Goal: Task Accomplishment & Management: Manage account settings

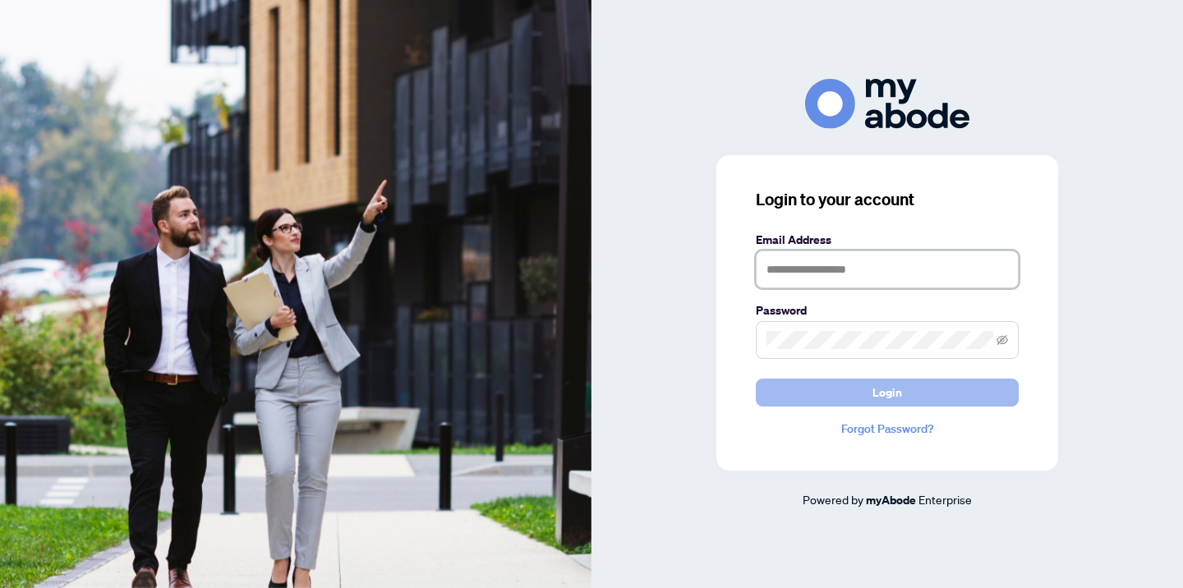
type input "**********"
click at [884, 396] on span "Login" at bounding box center [888, 393] width 30 height 26
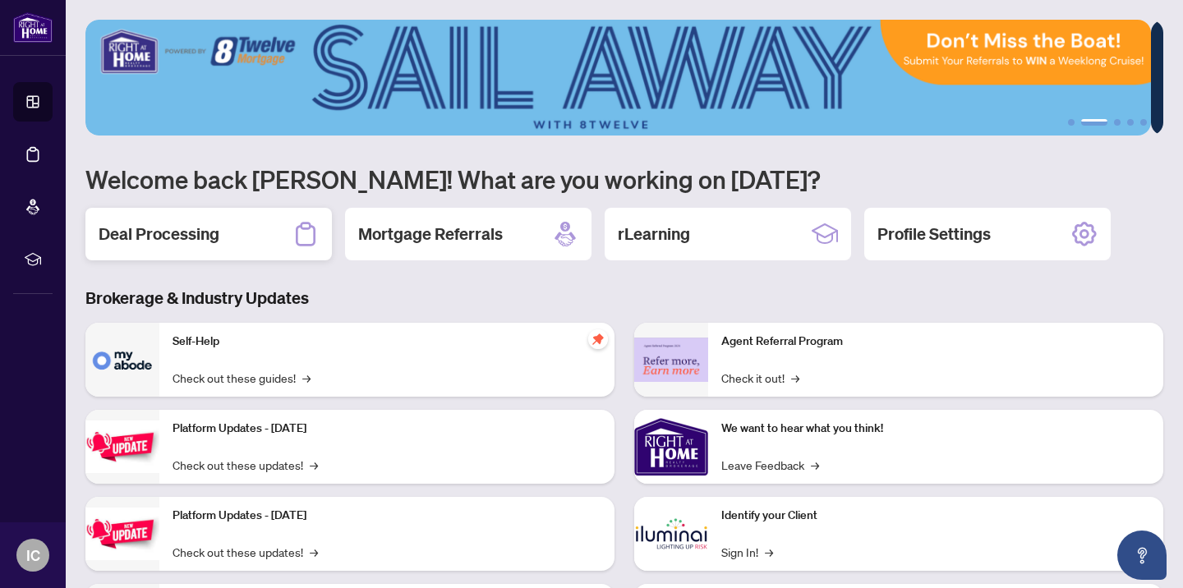
click at [141, 236] on h2 "Deal Processing" at bounding box center [159, 234] width 121 height 23
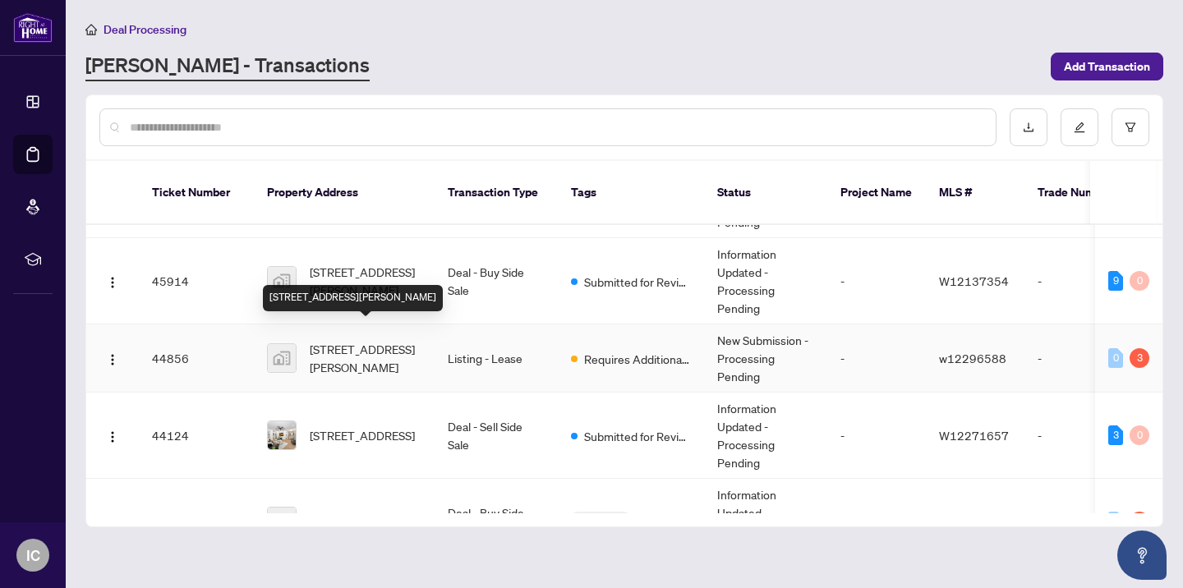
scroll to position [228, 0]
click at [344, 339] on span "[STREET_ADDRESS][PERSON_NAME]" at bounding box center [366, 357] width 112 height 36
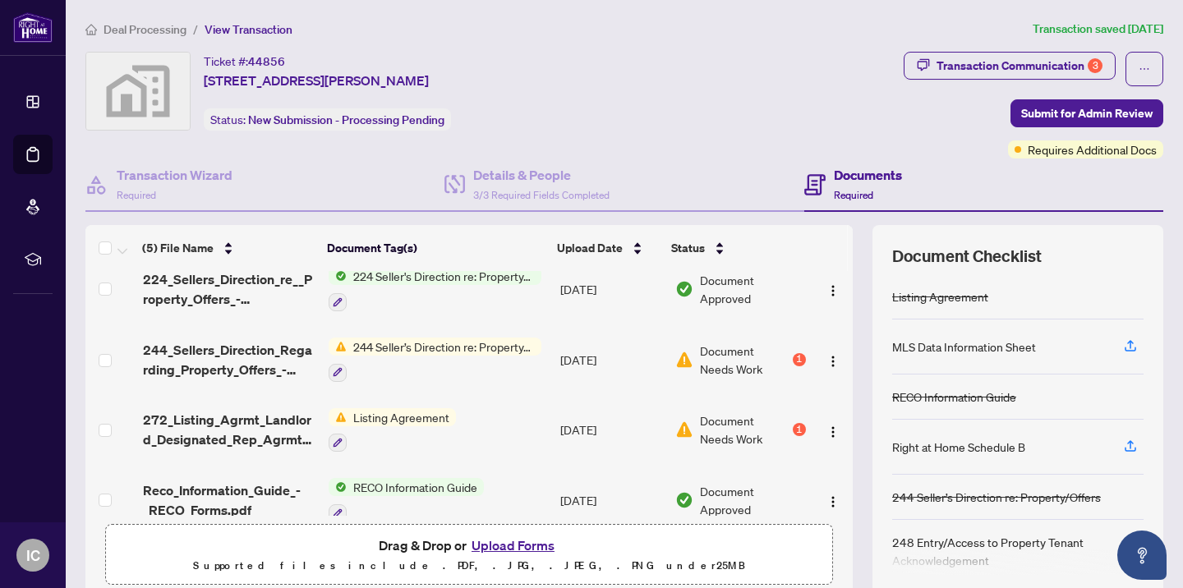
scroll to position [19, 0]
click at [495, 546] on button "Upload Forms" at bounding box center [513, 545] width 93 height 21
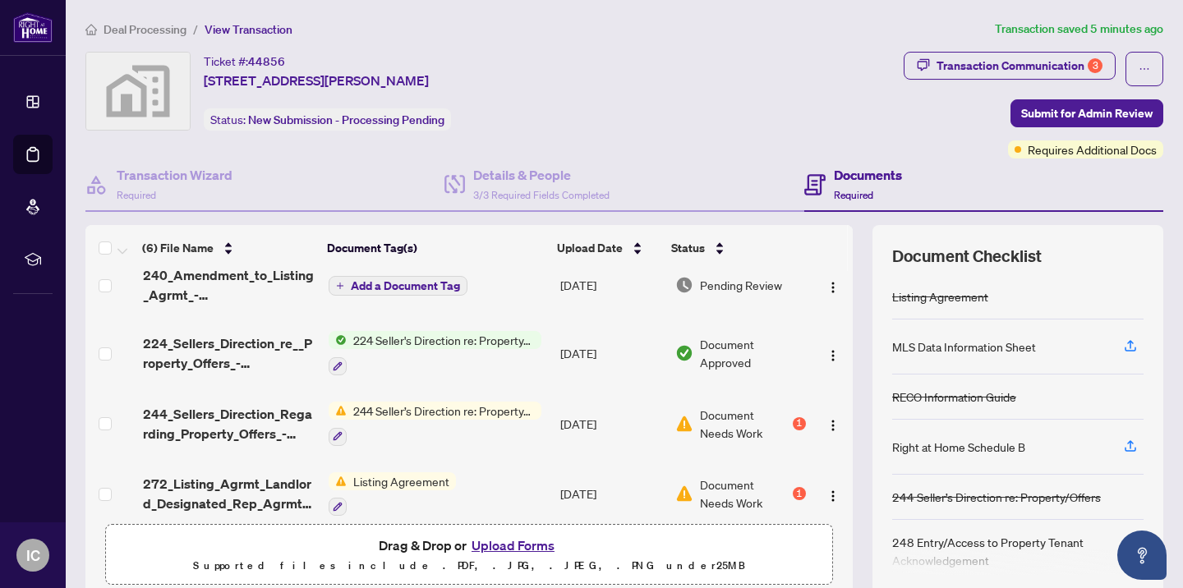
click at [436, 339] on span "224 Seller's Direction re: Property/Offers - Important Information for Seller A…" at bounding box center [444, 340] width 195 height 18
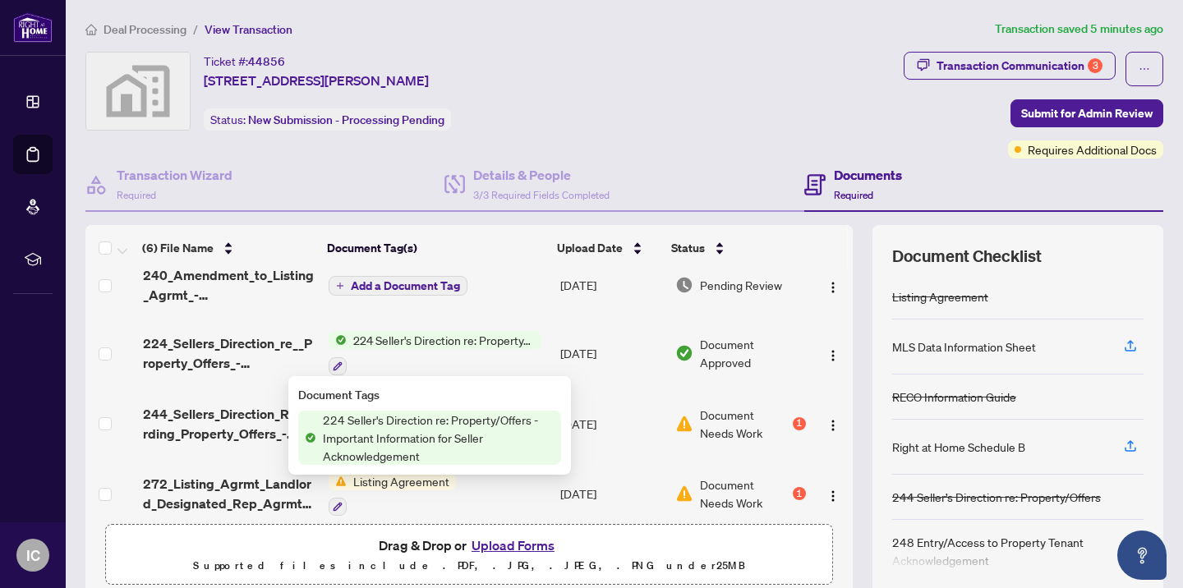
click at [382, 440] on span "224 Seller's Direction re: Property/Offers - Important Information for Seller A…" at bounding box center [438, 438] width 245 height 54
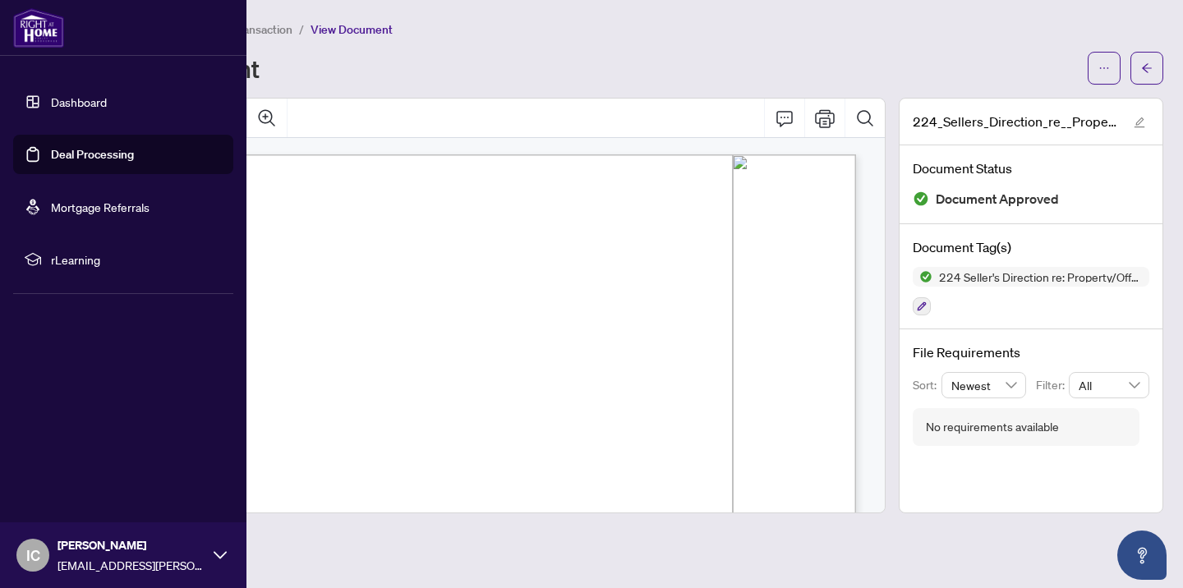
click at [58, 155] on link "Deal Processing" at bounding box center [92, 154] width 83 height 15
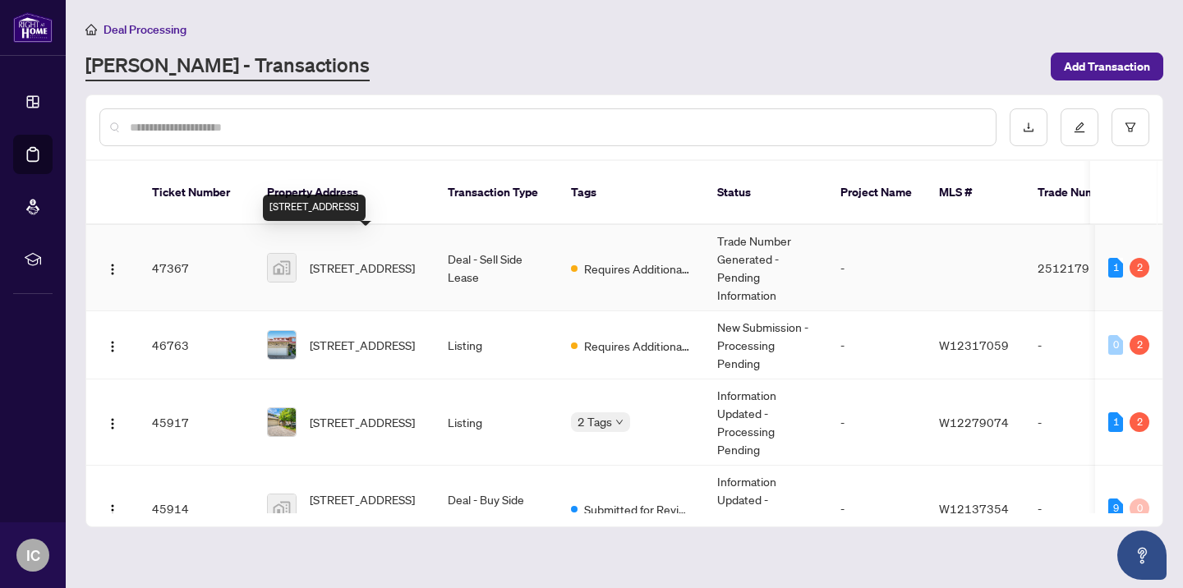
click at [324, 259] on span "[STREET_ADDRESS]" at bounding box center [362, 268] width 105 height 18
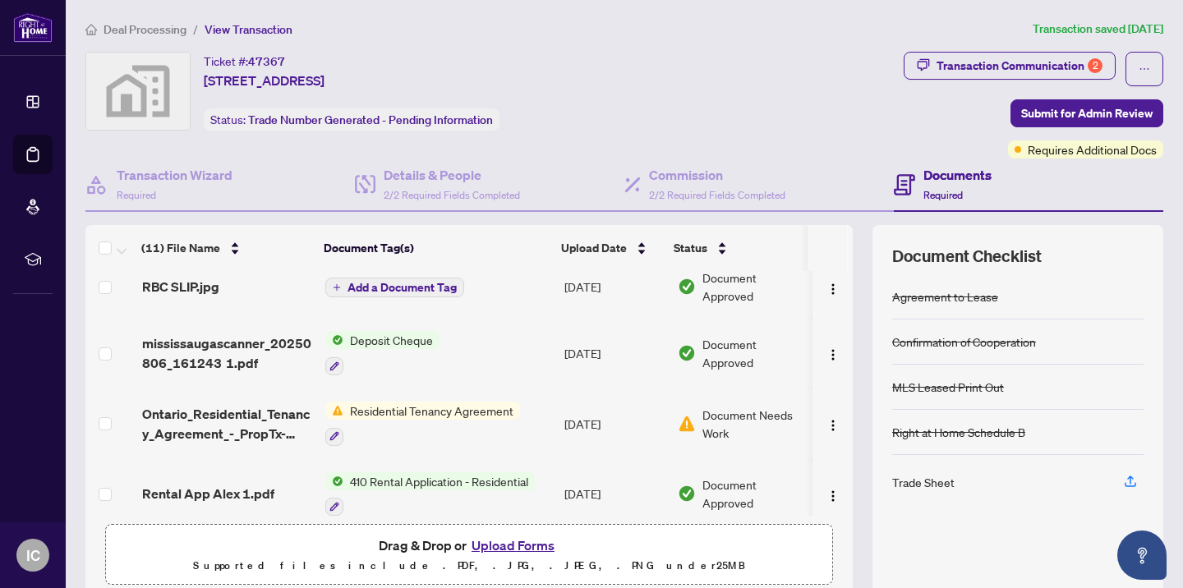
scroll to position [362, 0]
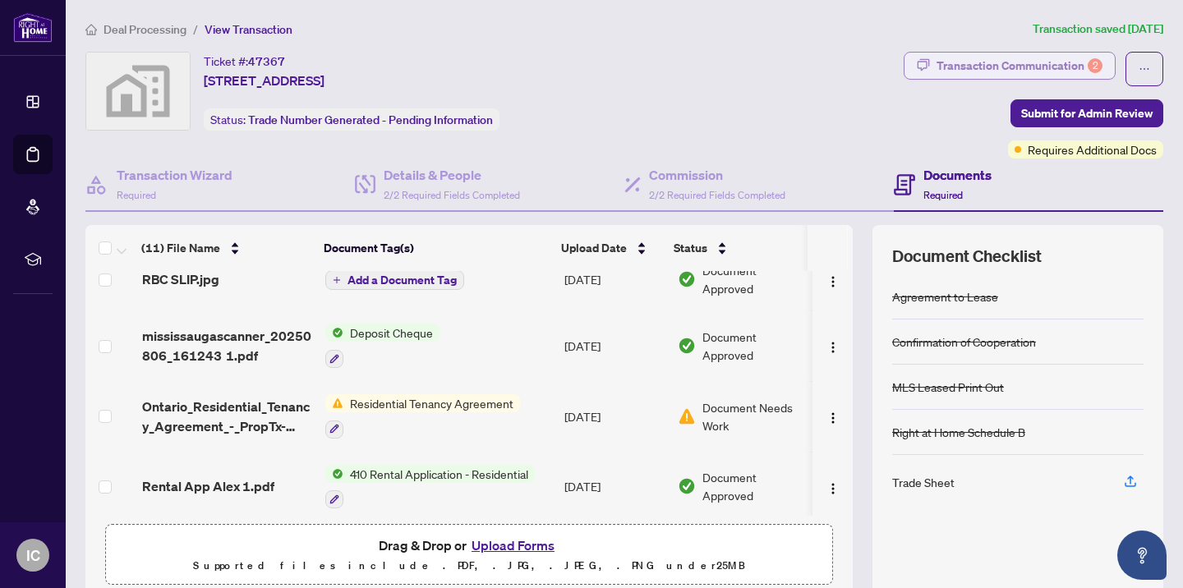
click at [939, 63] on div "Transaction Communication 2" at bounding box center [1020, 66] width 166 height 26
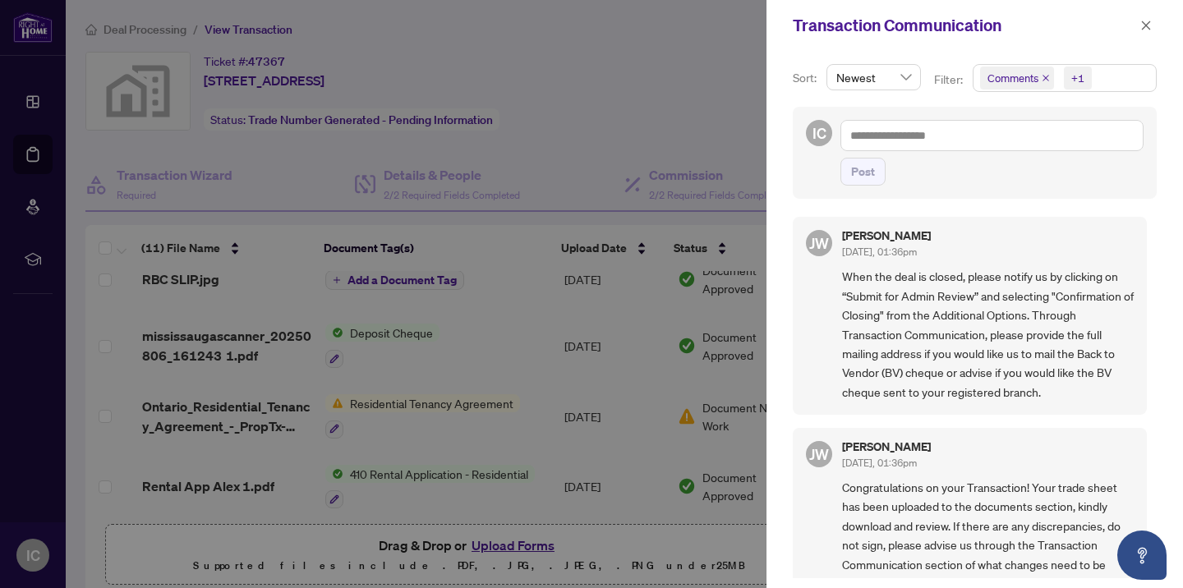
scroll to position [0, 0]
click at [1145, 22] on icon "close" at bounding box center [1147, 26] width 12 height 12
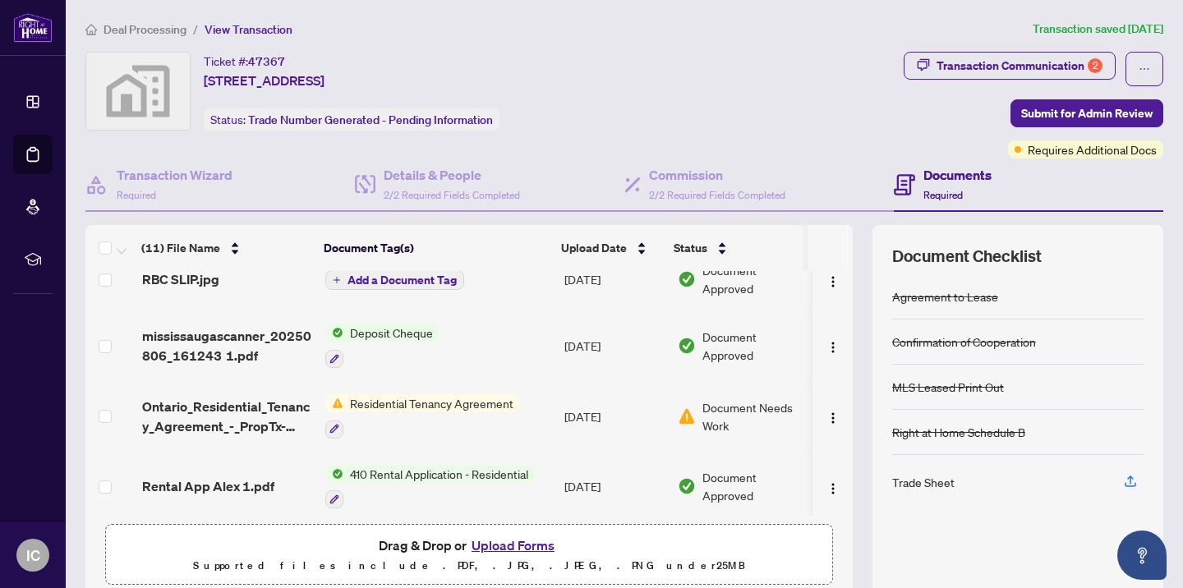
click at [379, 401] on span "Residential Tenancy Agreement" at bounding box center [432, 403] width 177 height 18
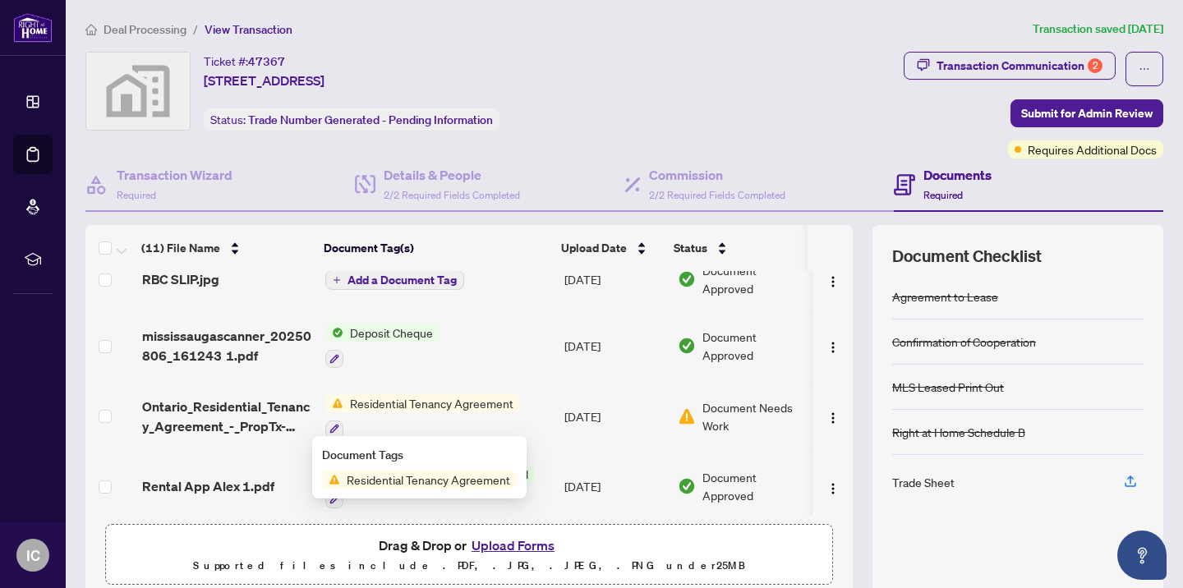
click at [376, 482] on span "Residential Tenancy Agreement" at bounding box center [428, 480] width 177 height 18
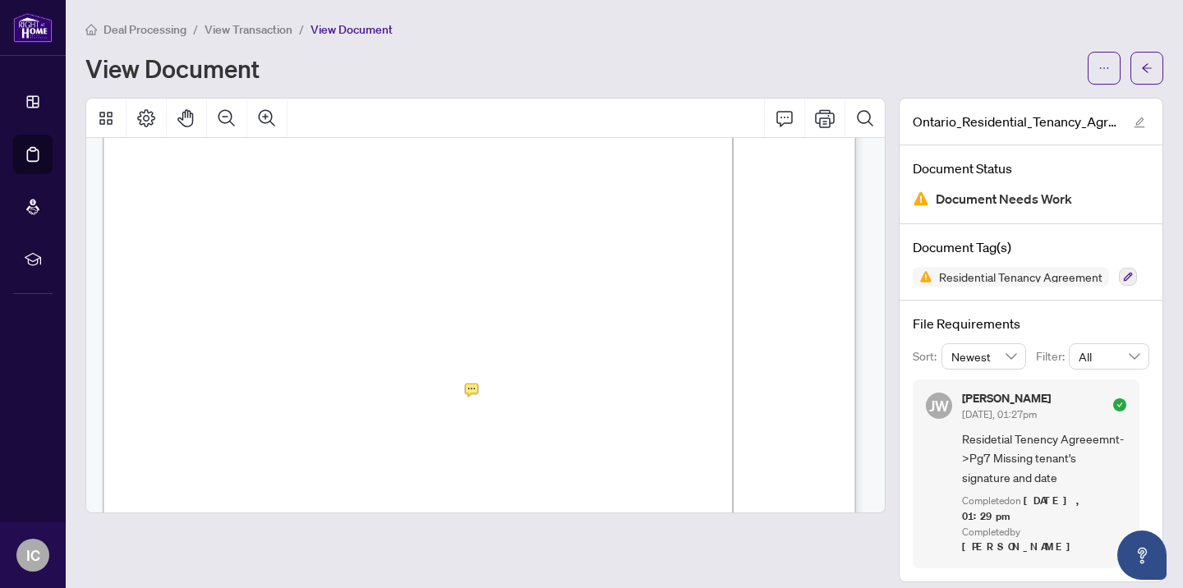
scroll to position [6063, 0]
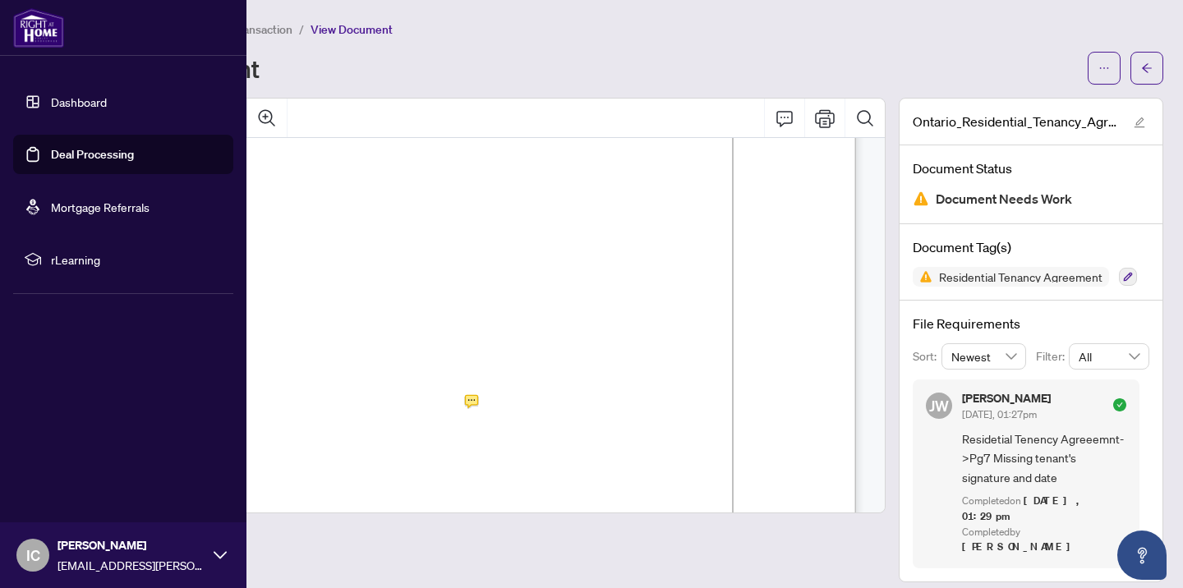
click at [75, 155] on link "Deal Processing" at bounding box center [92, 154] width 83 height 15
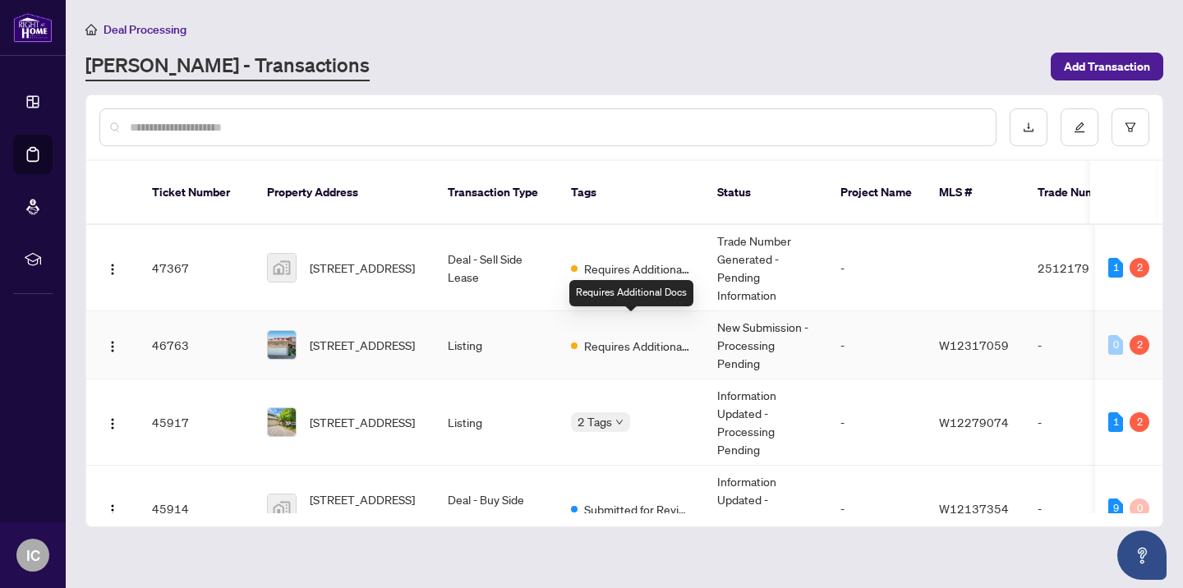
click at [600, 337] on span "Requires Additional Docs" at bounding box center [637, 346] width 107 height 18
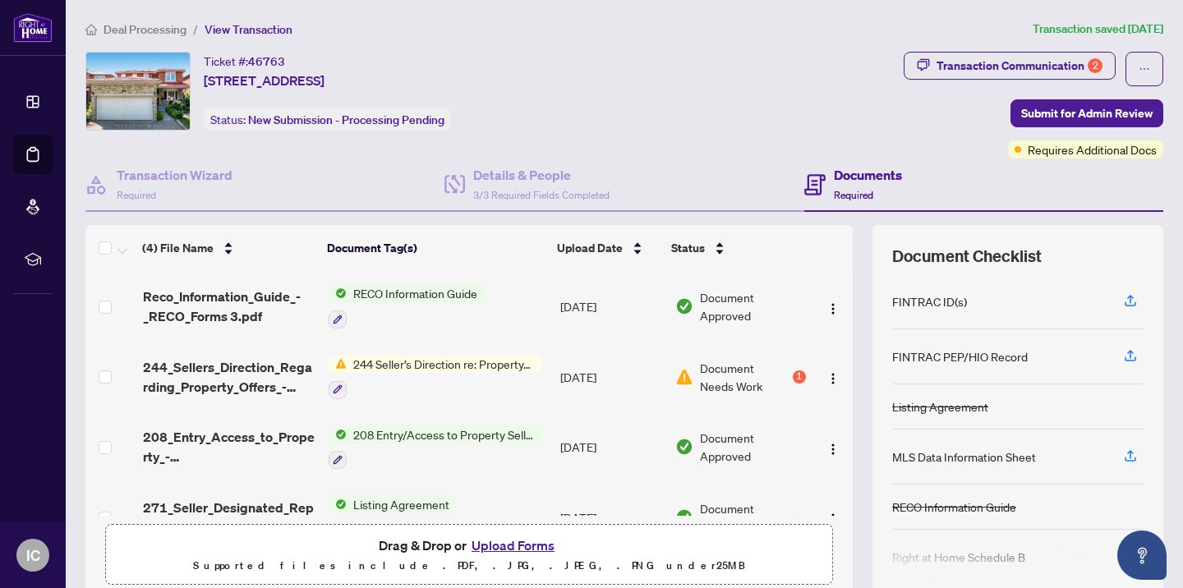
click at [404, 362] on span "244 Seller’s Direction re: Property/Offers" at bounding box center [444, 364] width 195 height 18
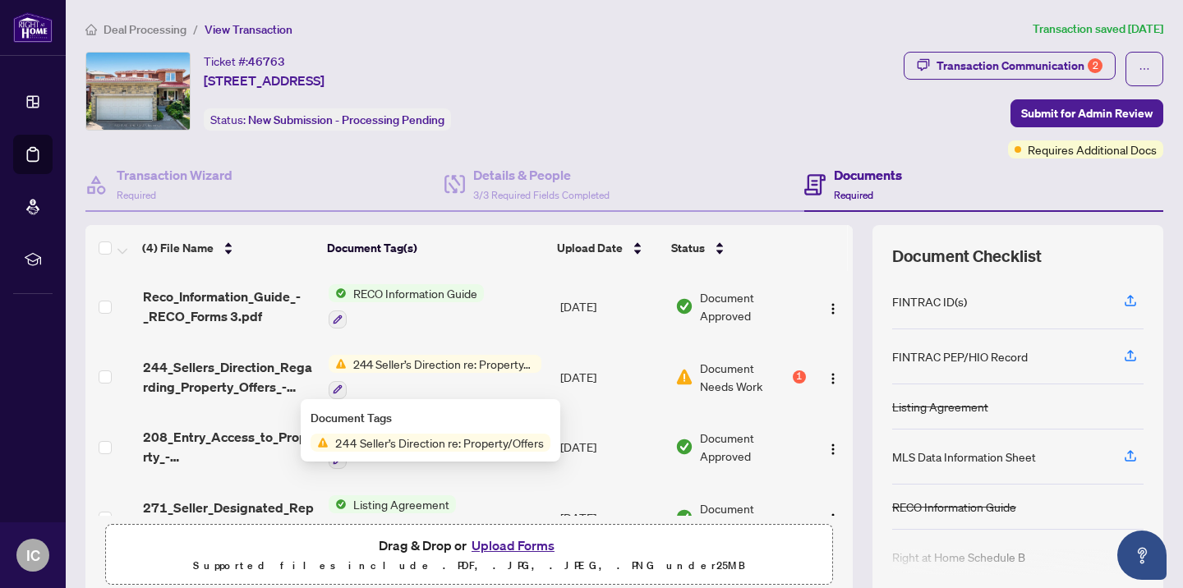
click at [393, 445] on span "244 Seller’s Direction re: Property/Offers" at bounding box center [440, 443] width 222 height 18
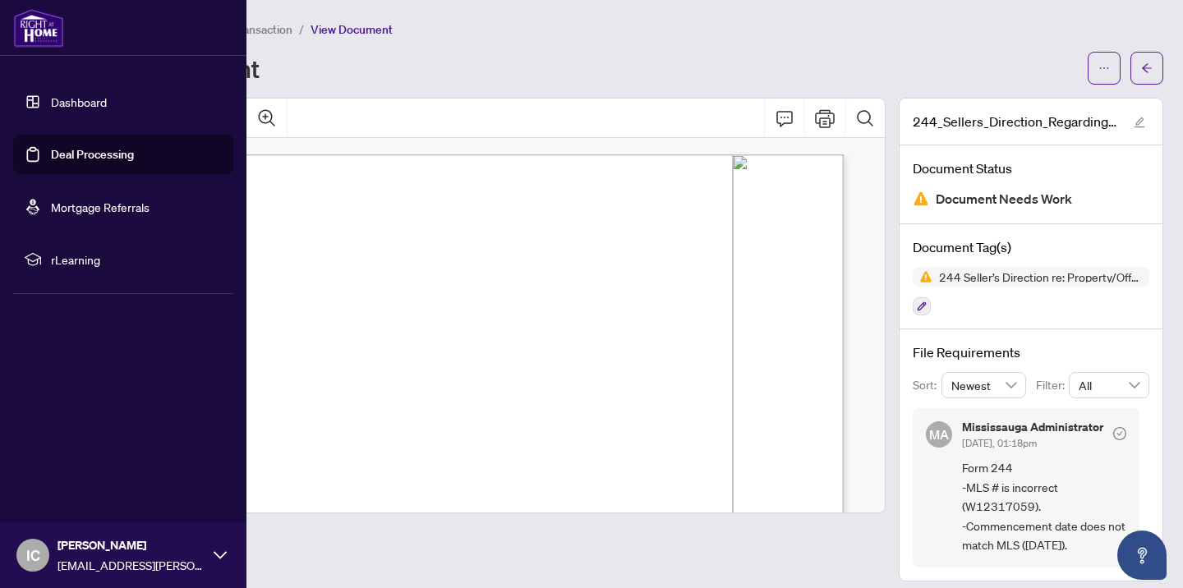
click at [51, 151] on link "Deal Processing" at bounding box center [92, 154] width 83 height 15
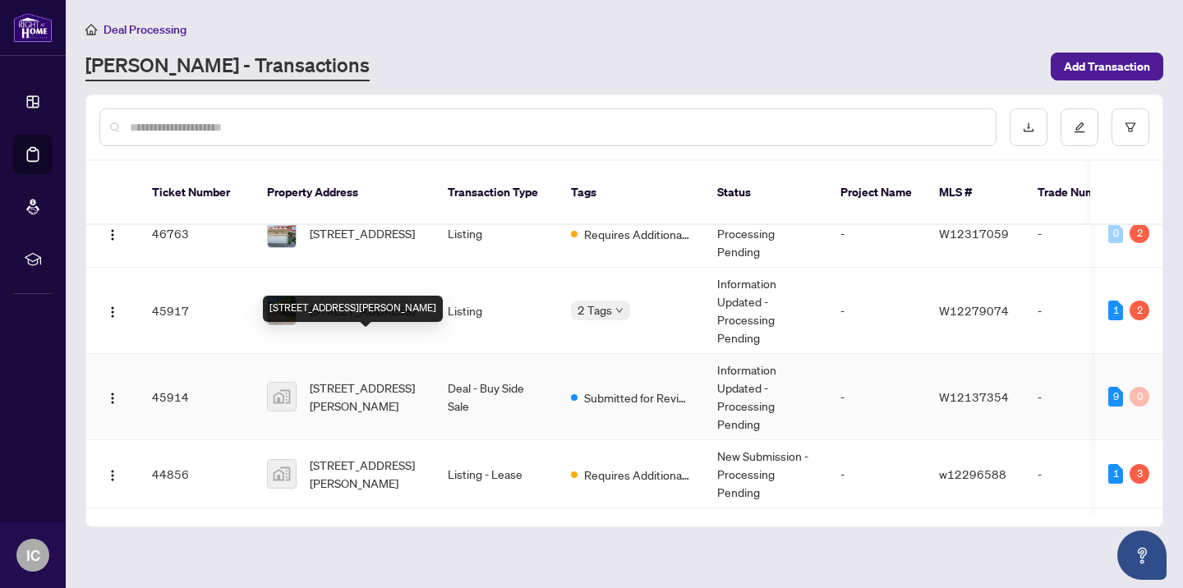
scroll to position [178, 0]
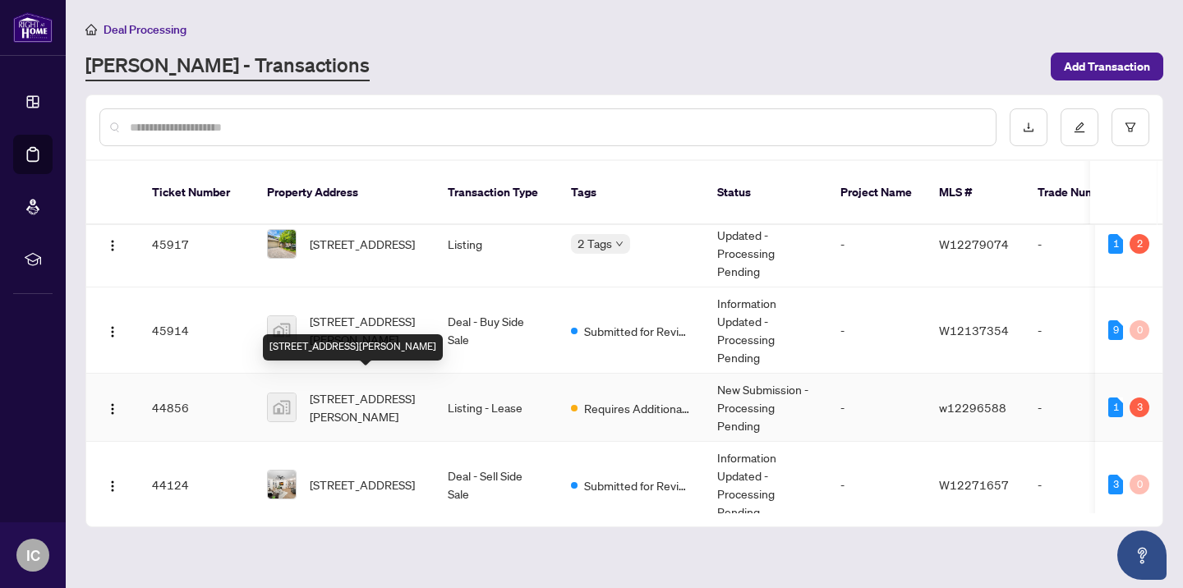
click at [365, 390] on span "[STREET_ADDRESS][PERSON_NAME]" at bounding box center [366, 408] width 112 height 36
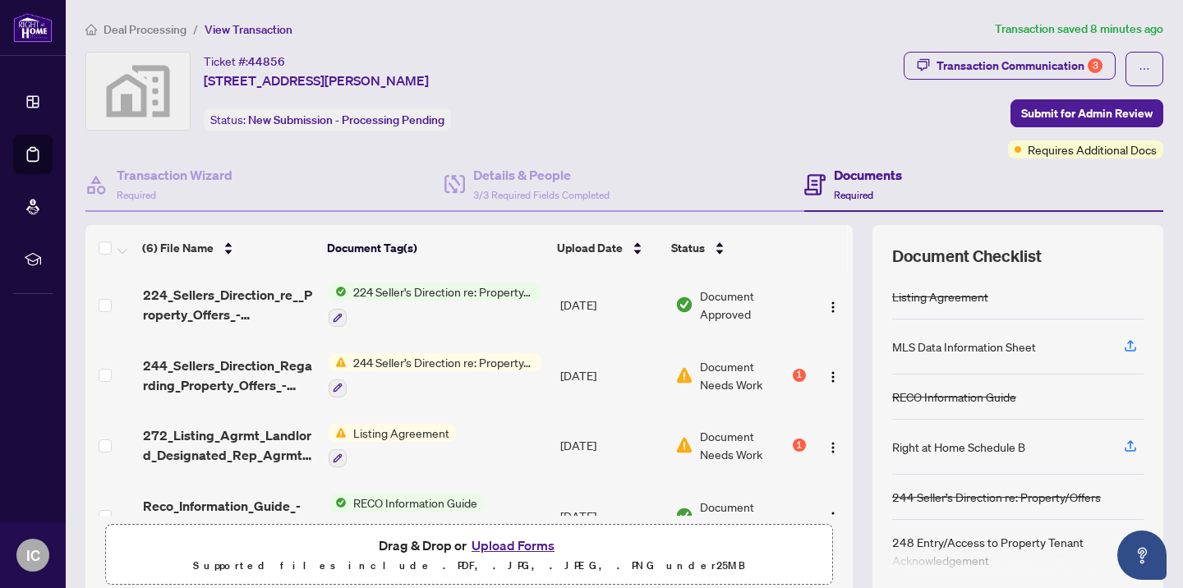
scroll to position [73, 0]
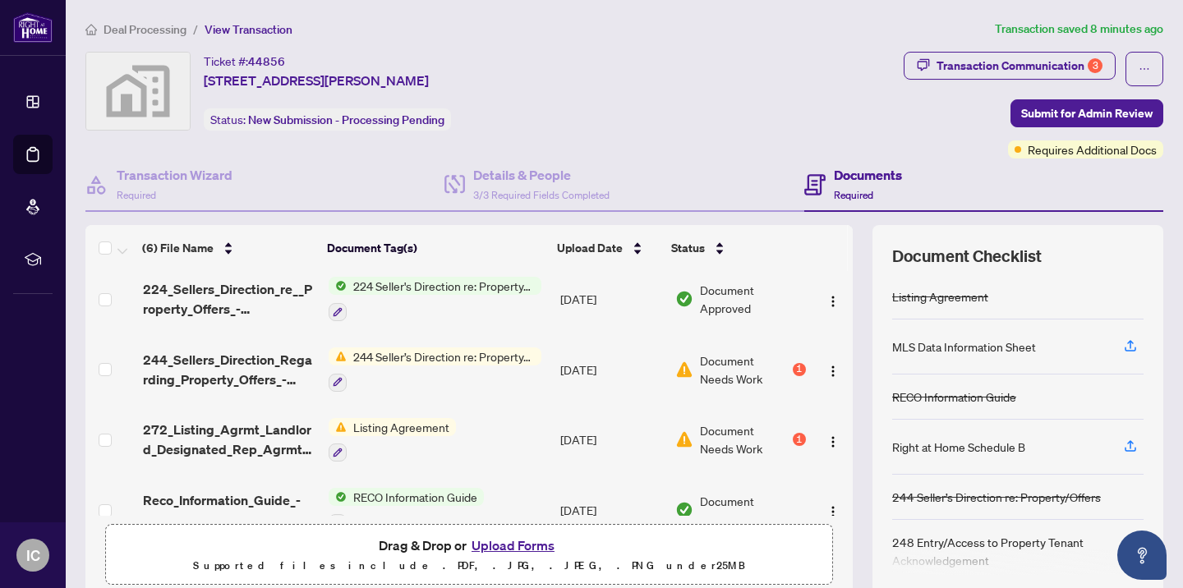
click at [414, 423] on span "Listing Agreement" at bounding box center [401, 427] width 109 height 18
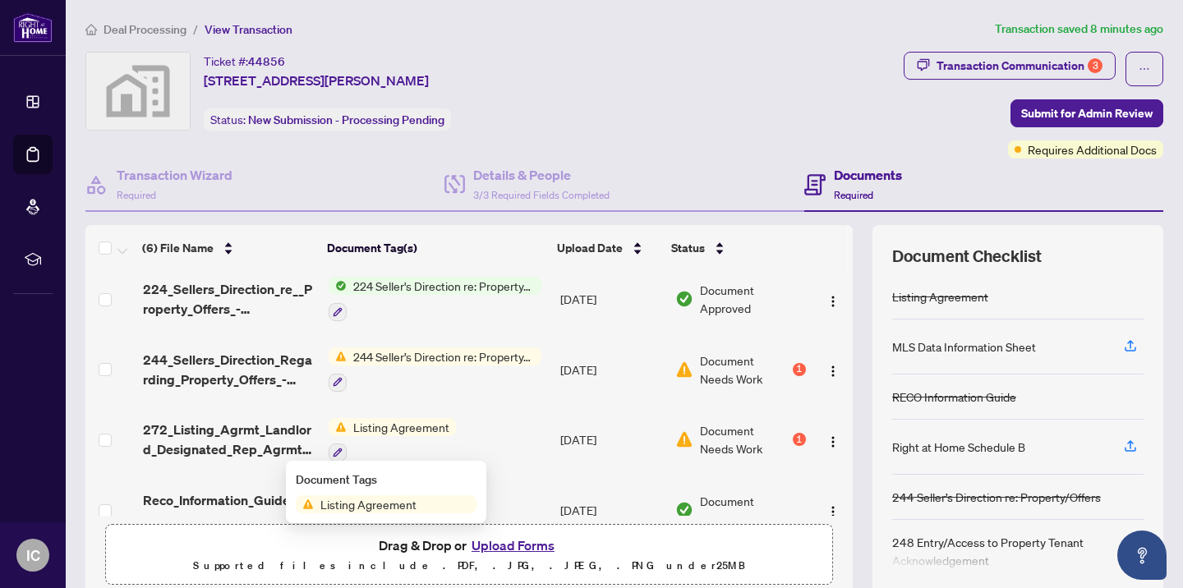
click at [360, 506] on span "Listing Agreement" at bounding box center [368, 505] width 109 height 18
